Goal: Information Seeking & Learning: Learn about a topic

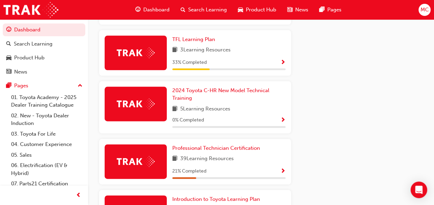
scroll to position [398, 0]
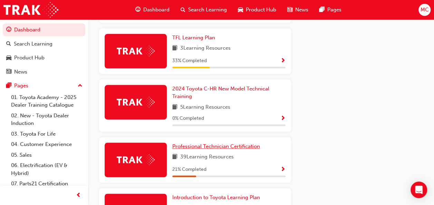
click at [236, 143] on span "Professional Technician Certification" at bounding box center [216, 146] width 88 height 6
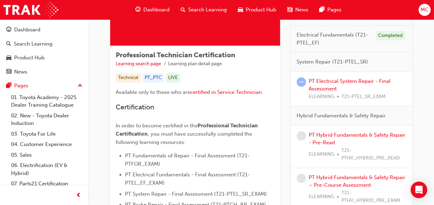
scroll to position [103, 0]
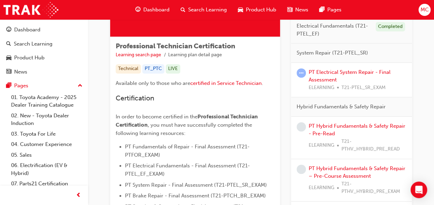
drag, startPoint x: 439, startPoint y: 30, endPoint x: 418, endPoint y: 170, distance: 141.2
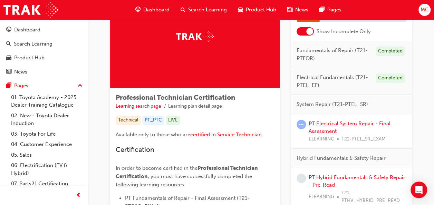
scroll to position [47, 0]
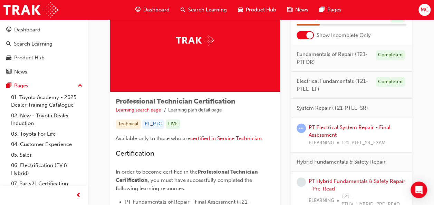
click at [306, 35] on div at bounding box center [305, 35] width 17 height 8
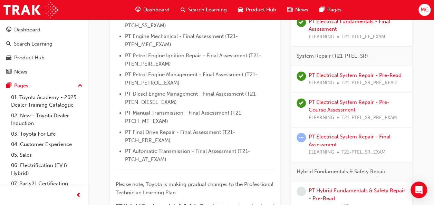
scroll to position [282, 0]
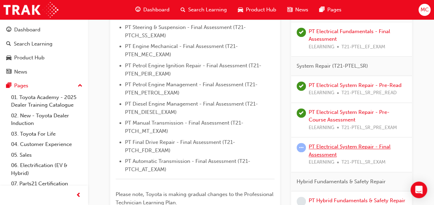
click at [326, 154] on link "PT Electrical System Repair - Final Assessment" at bounding box center [350, 151] width 82 height 14
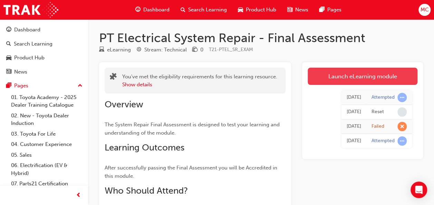
click at [354, 82] on link "Launch eLearning module" at bounding box center [363, 76] width 110 height 17
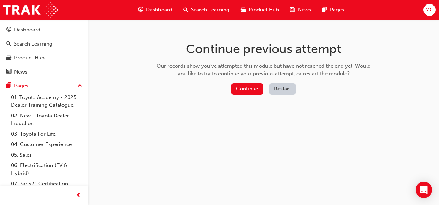
click at [284, 131] on div "Continue previous attempt Our records show you've attempted this module but hav…" at bounding box center [219, 102] width 439 height 205
click at [282, 89] on button "Restart" at bounding box center [282, 88] width 27 height 11
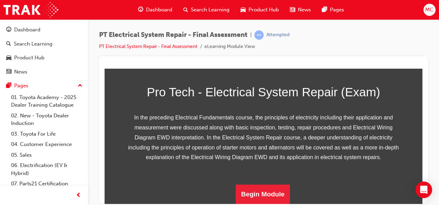
scroll to position [154, 0]
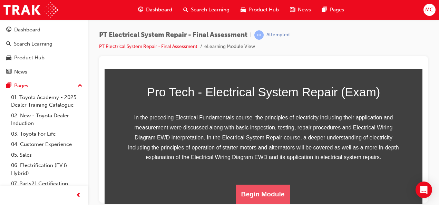
click at [252, 199] on button "Begin Module" at bounding box center [263, 194] width 55 height 19
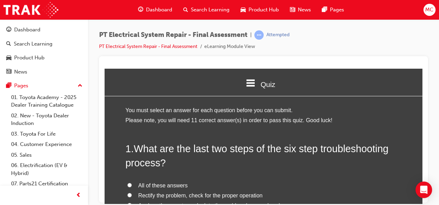
click at [330, 168] on h2 "1 . What are the last two steps of the six step troubleshooting process?" at bounding box center [264, 156] width 276 height 28
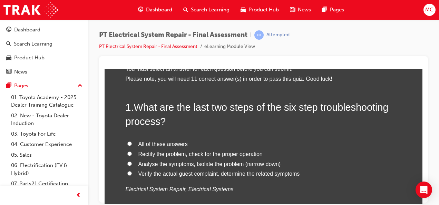
scroll to position [55, 0]
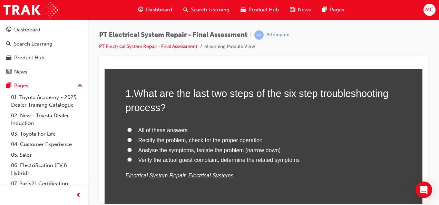
click at [127, 127] on input "All of these answers" at bounding box center [129, 129] width 4 height 4
radio input "true"
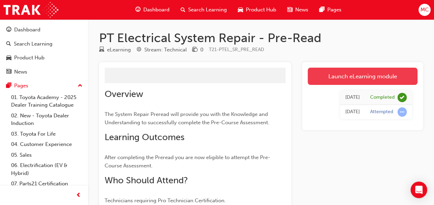
click at [387, 69] on link "Launch eLearning module" at bounding box center [363, 76] width 110 height 17
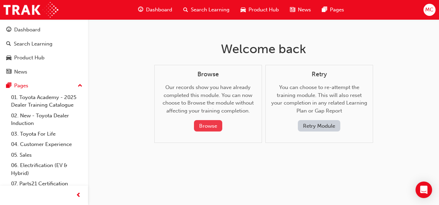
click at [205, 126] on button "Browse" at bounding box center [208, 125] width 28 height 11
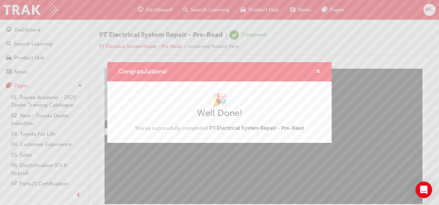
click at [318, 71] on span "cross-icon" at bounding box center [318, 72] width 5 height 6
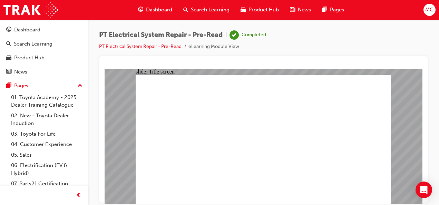
click at [428, 108] on div at bounding box center [263, 129] width 329 height 146
